Goal: Task Accomplishment & Management: Manage account settings

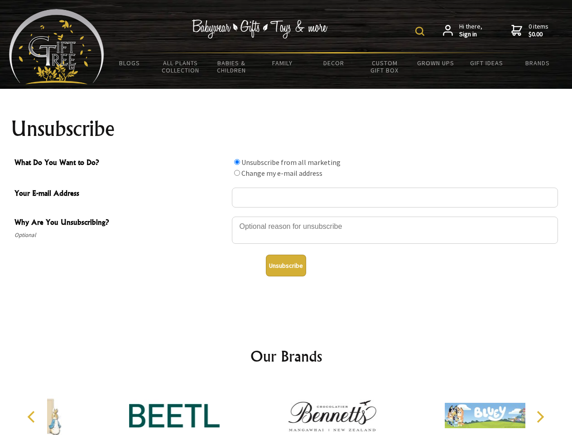
click at [421, 31] on img at bounding box center [419, 31] width 9 height 9
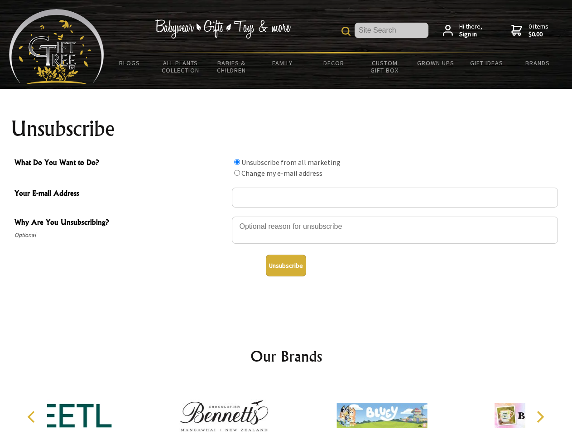
click at [286, 216] on div at bounding box center [395, 232] width 326 height 32
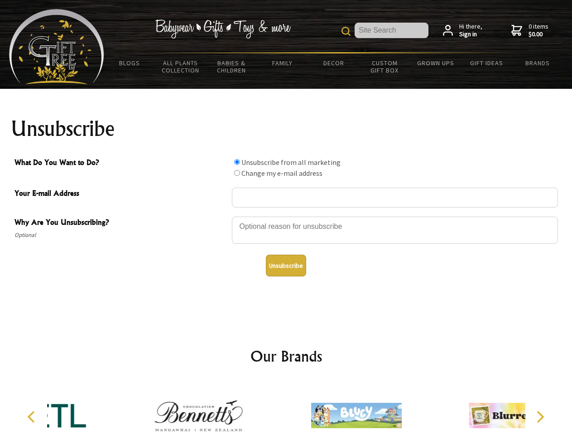
click at [237, 162] on input "What Do You Want to Do?" at bounding box center [237, 162] width 6 height 6
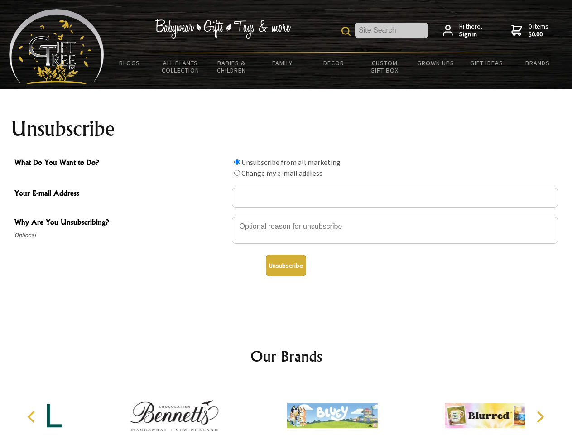
click at [237, 173] on input "What Do You Want to Do?" at bounding box center [237, 173] width 6 height 6
radio input "true"
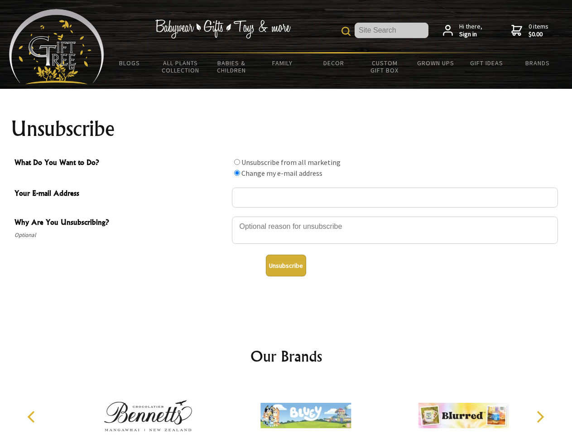
click at [286, 265] on button "Unsubscribe" at bounding box center [286, 266] width 40 height 22
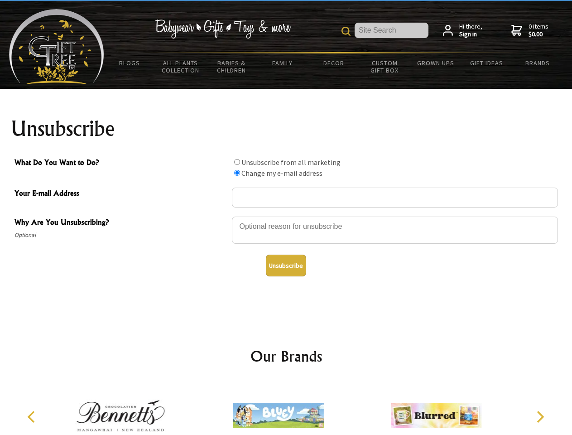
click at [286, 408] on img at bounding box center [278, 415] width 91 height 68
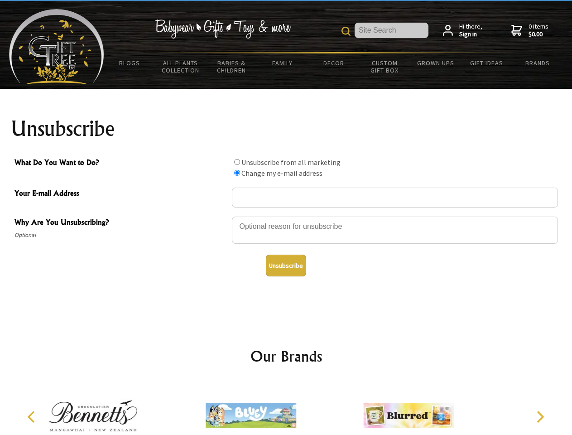
click at [33, 417] on icon "Previous" at bounding box center [32, 417] width 12 height 12
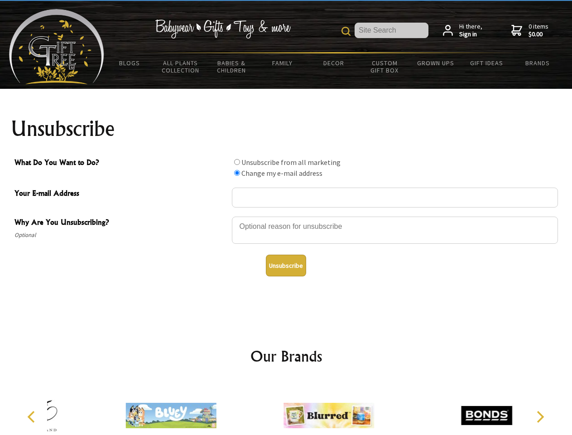
click at [540, 417] on icon "Next" at bounding box center [539, 417] width 12 height 12
